Goal: Check status: Check status

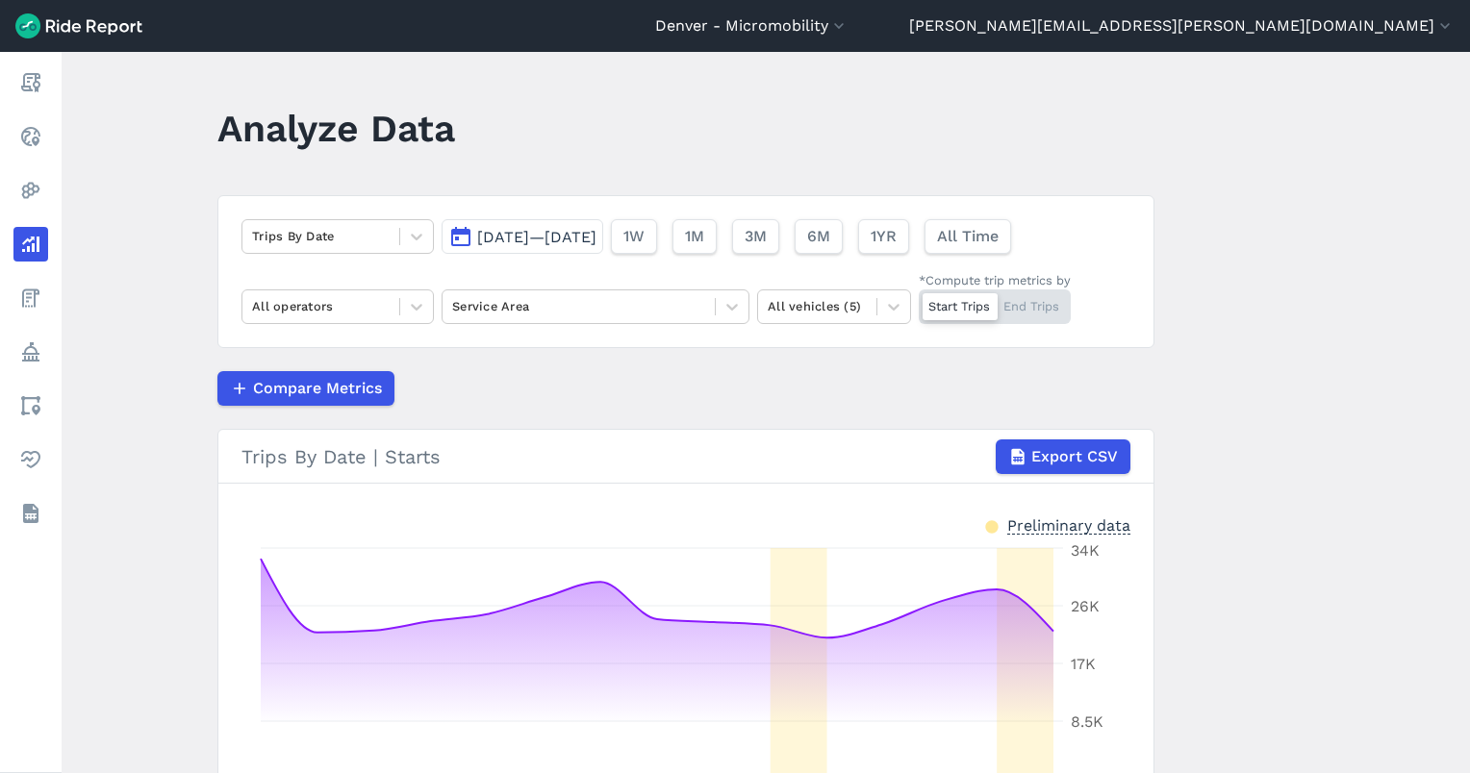
scroll to position [72, 0]
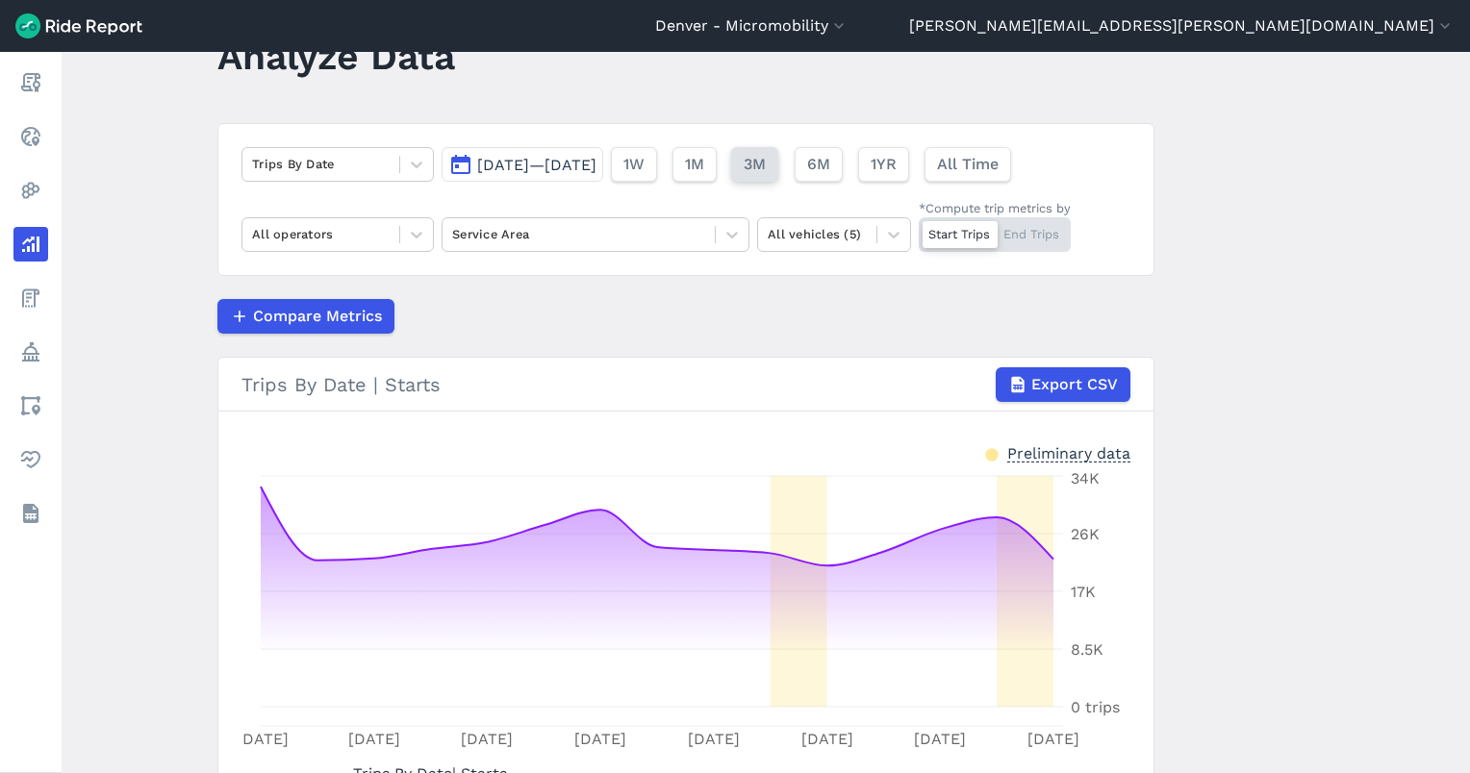
click at [778, 154] on button "3M" at bounding box center [754, 164] width 47 height 35
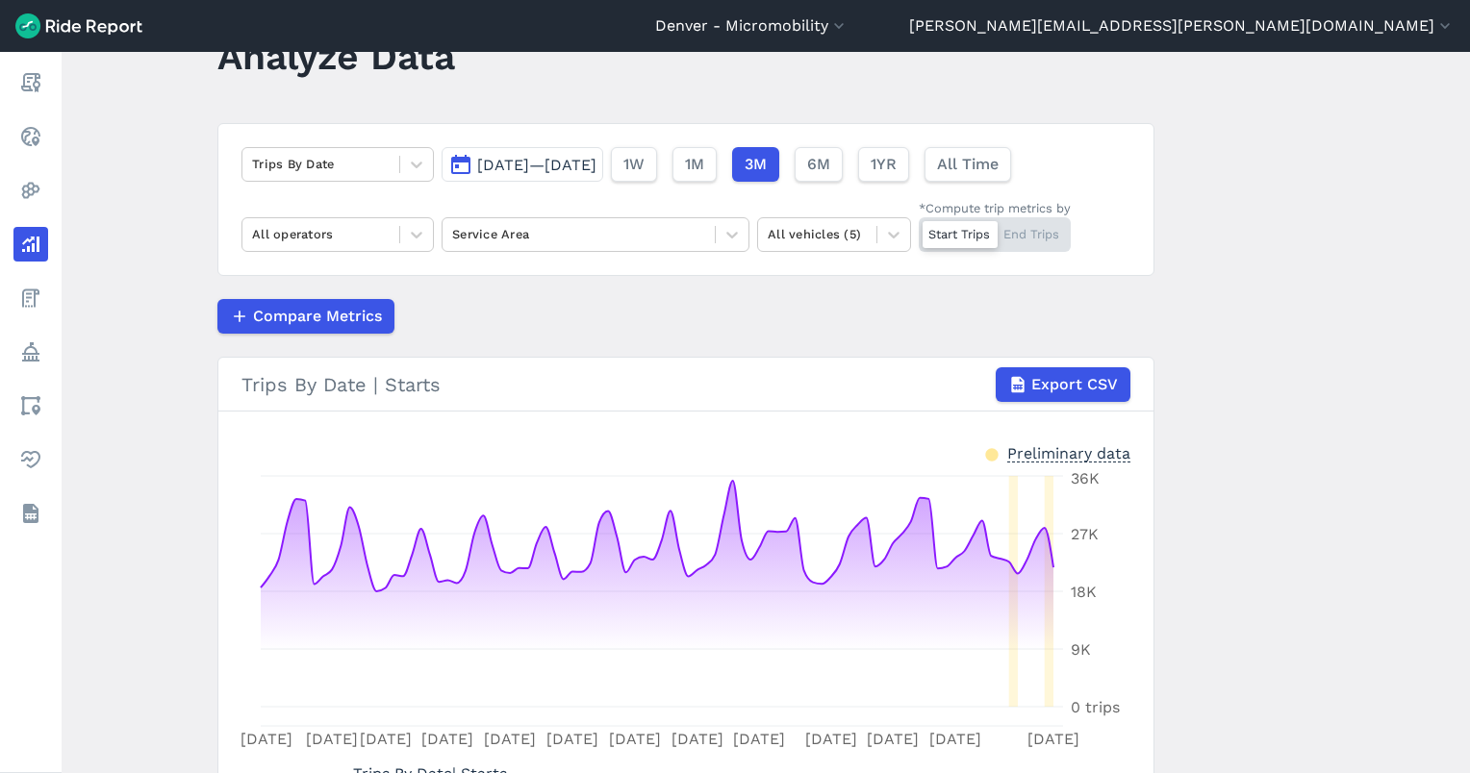
click at [556, 164] on span "[DATE]—[DATE]" at bounding box center [536, 165] width 119 height 18
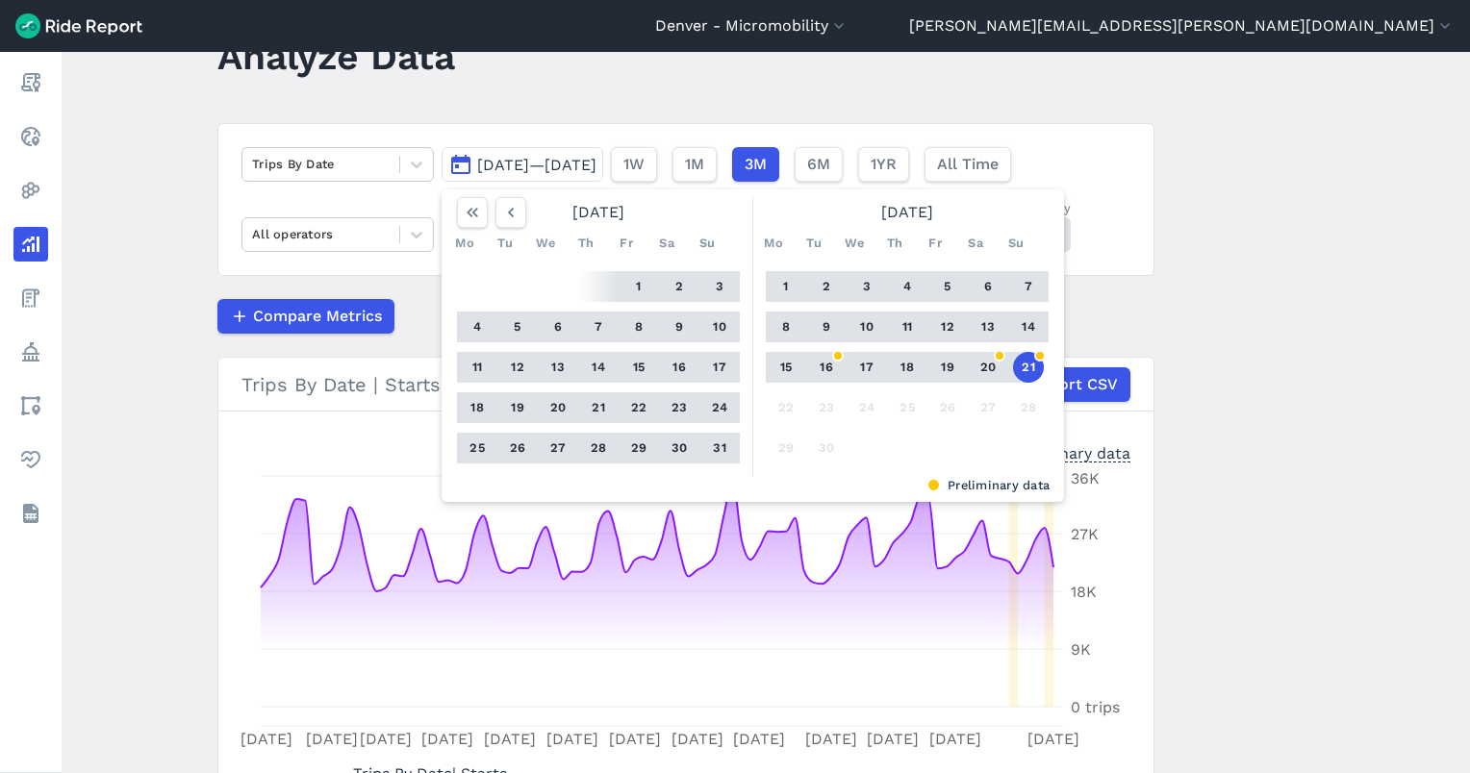
click at [1028, 365] on button "21" at bounding box center [1028, 367] width 31 height 31
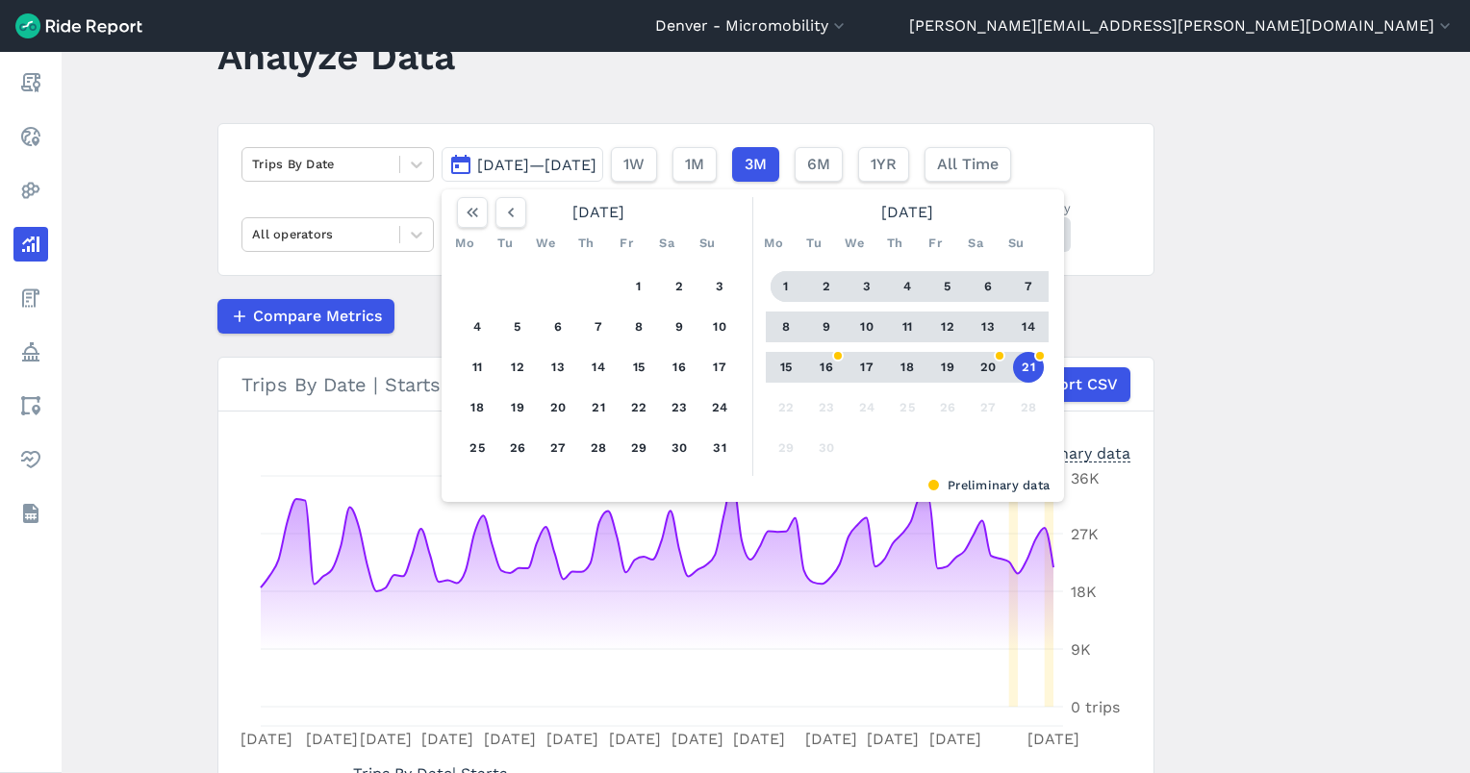
click at [775, 283] on button "1" at bounding box center [785, 286] width 31 height 31
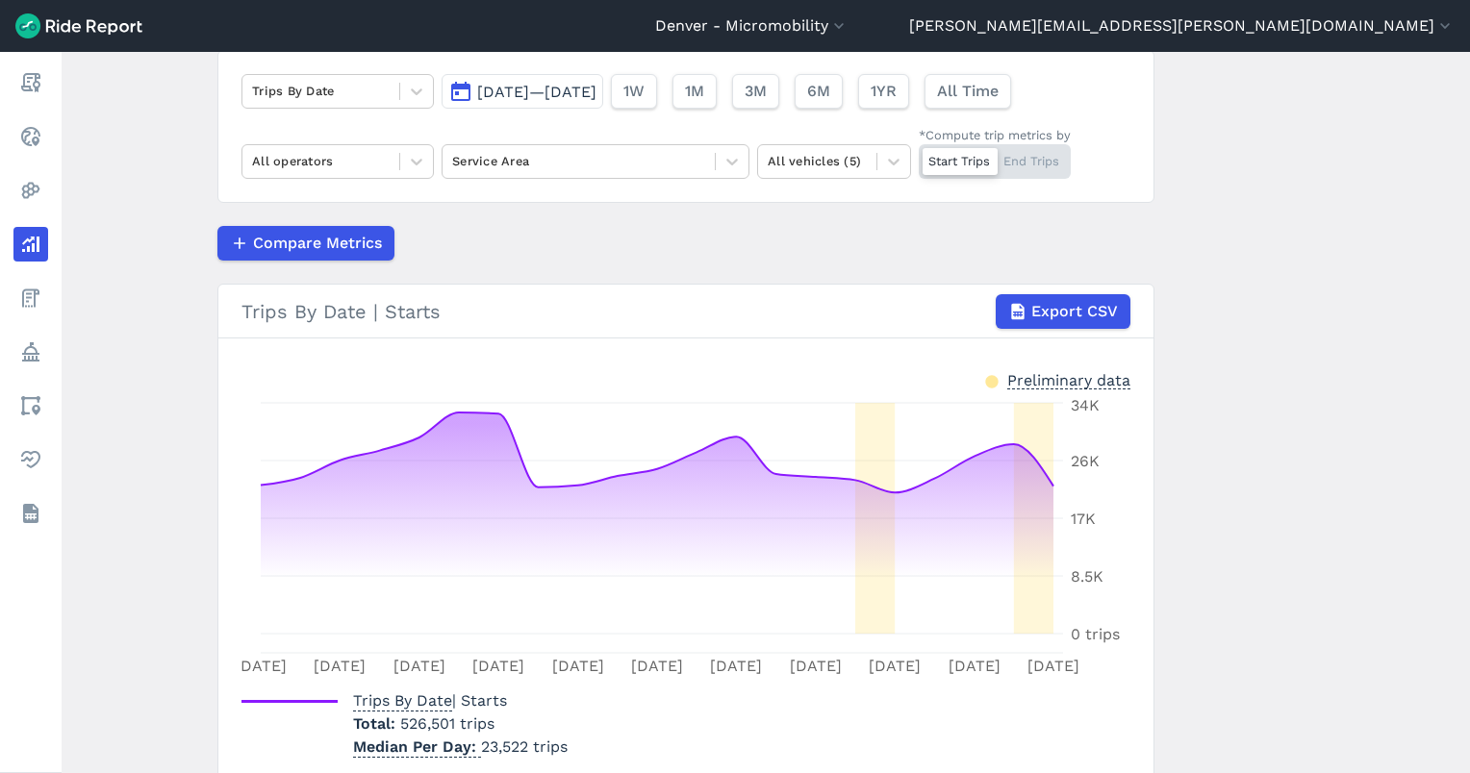
scroll to position [146, 0]
click at [766, 97] on span "3M" at bounding box center [754, 90] width 22 height 23
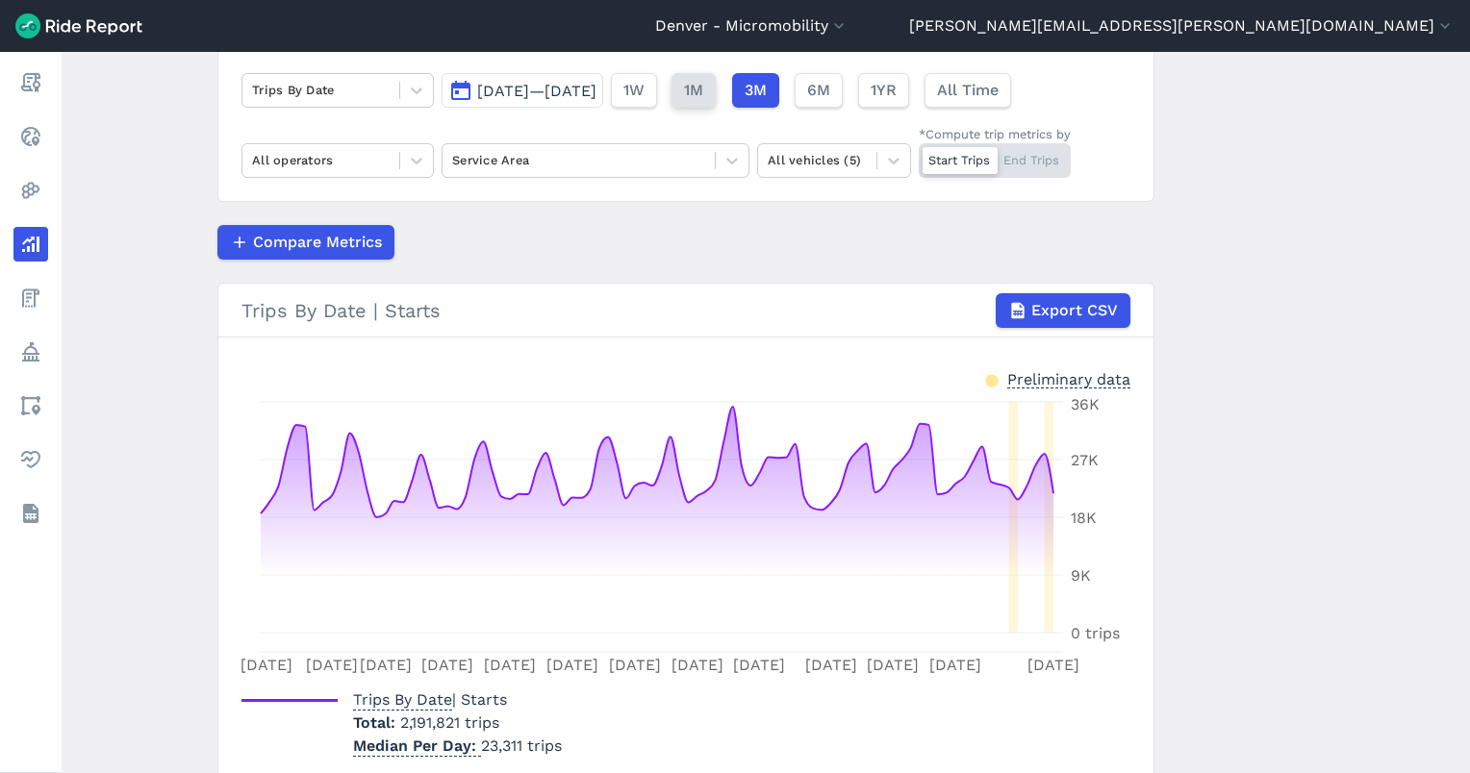
click at [703, 101] on span "1M" at bounding box center [693, 90] width 19 height 23
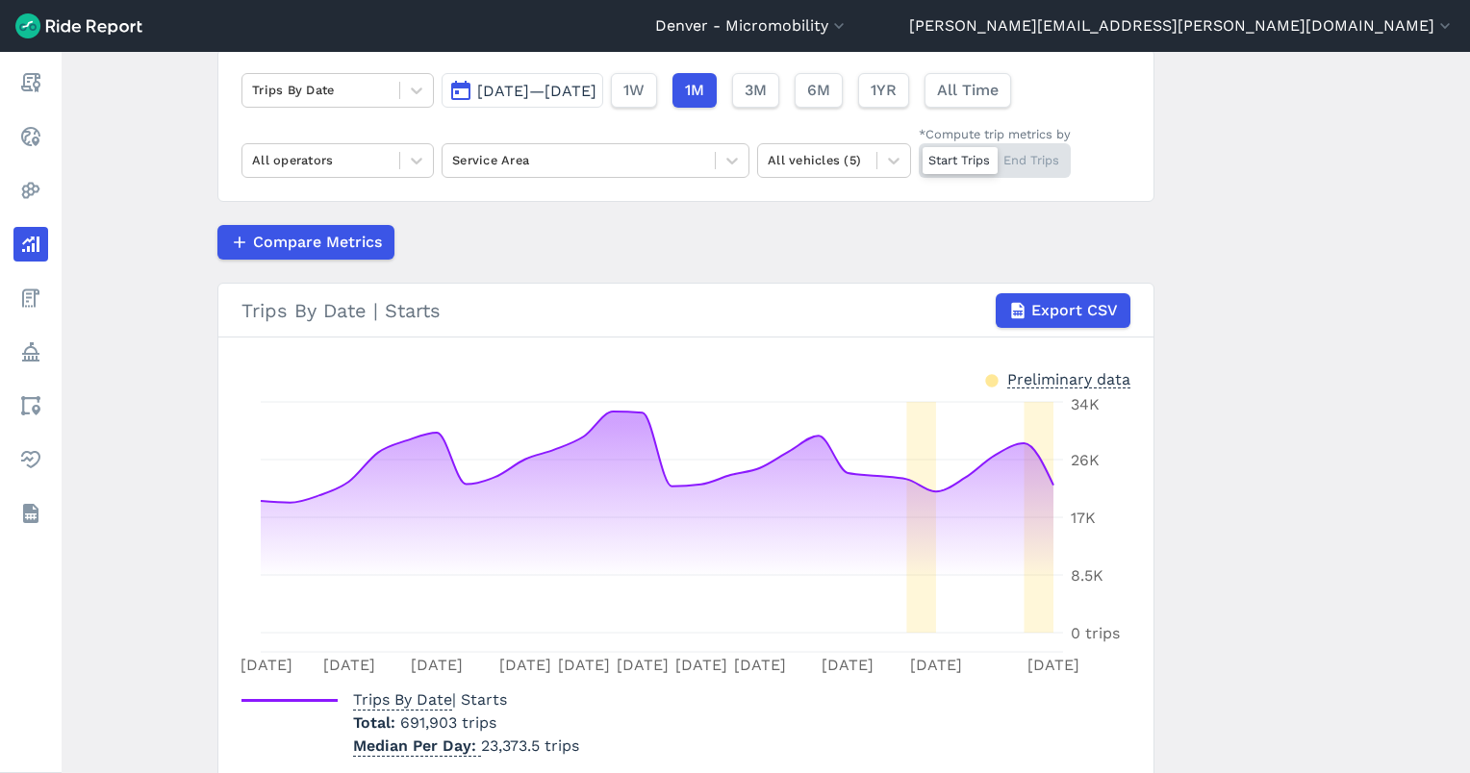
click at [596, 91] on span "[DATE]—[DATE]" at bounding box center [536, 91] width 119 height 18
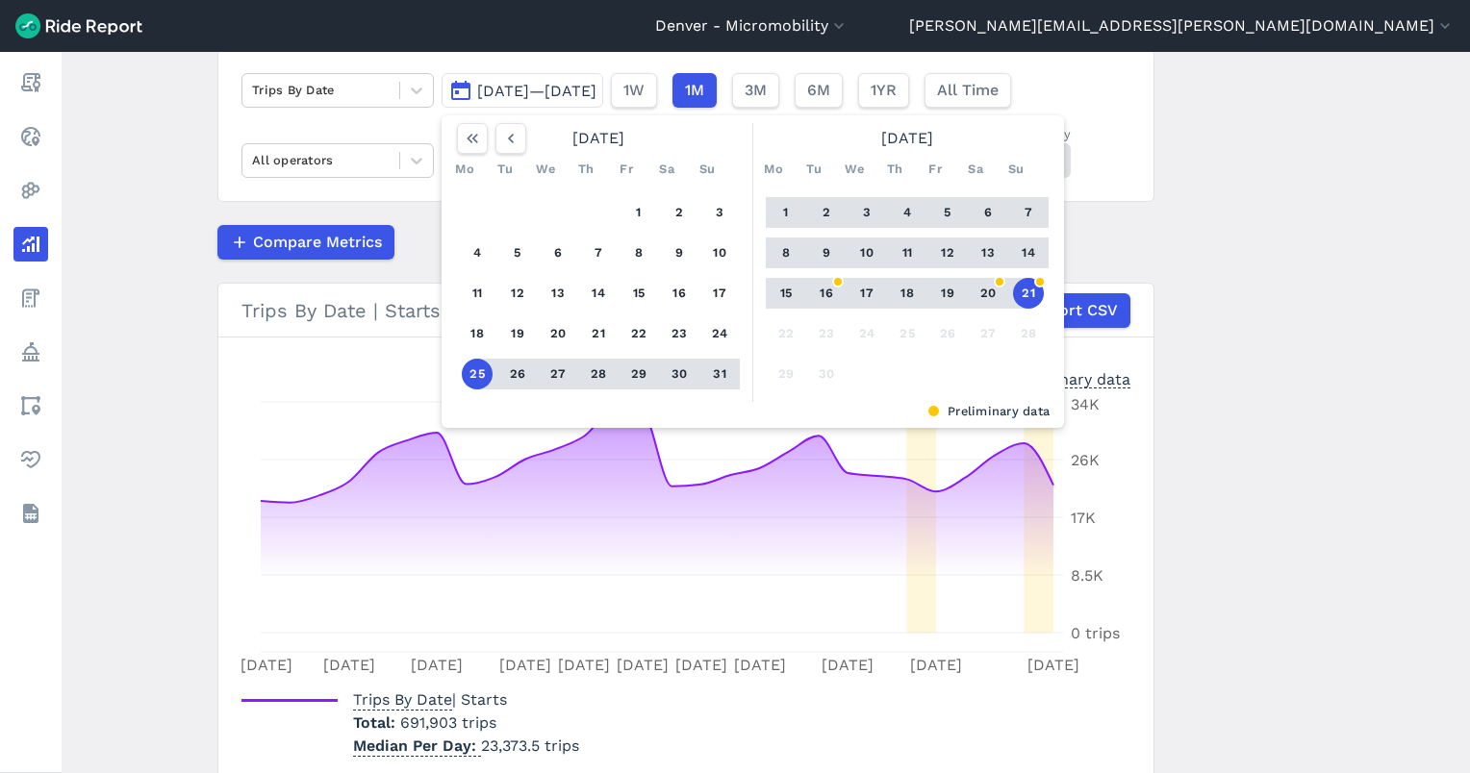
click at [1027, 296] on button "21" at bounding box center [1028, 293] width 31 height 31
click at [773, 219] on button "1" at bounding box center [785, 212] width 31 height 31
